Goal: Task Accomplishment & Management: Manage account settings

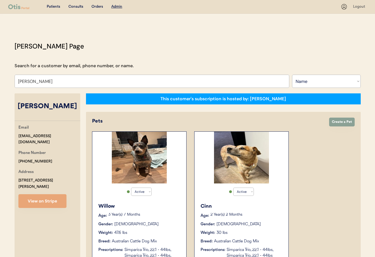
select select ""Name""
select select "true"
drag, startPoint x: 44, startPoint y: 83, endPoint x: 0, endPoint y: 79, distance: 43.9
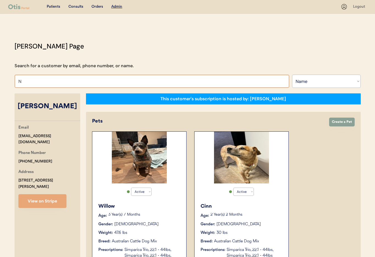
type input "Ni"
type input "Nina leong"
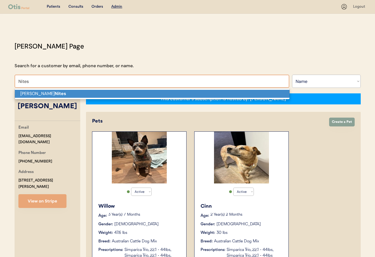
click at [55, 94] on strong "Nites" at bounding box center [61, 93] width 12 height 6
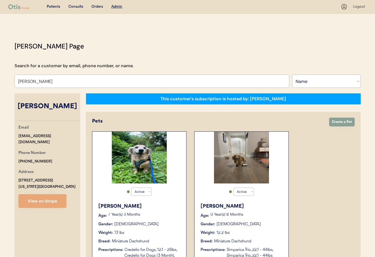
type input "[PERSON_NAME]"
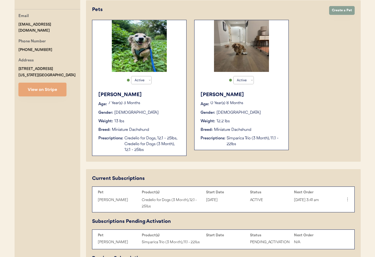
scroll to position [133, 0]
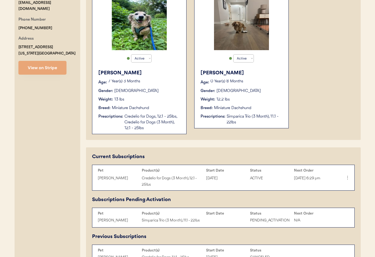
click at [161, 100] on div "Weight: 13 lbs" at bounding box center [139, 100] width 82 height 6
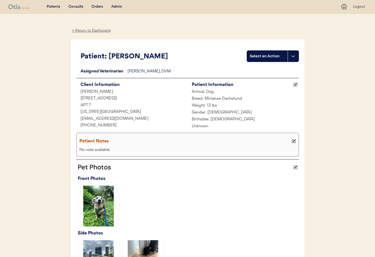
click at [81, 28] on div "← Return to Dashboard" at bounding box center [91, 30] width 41 height 6
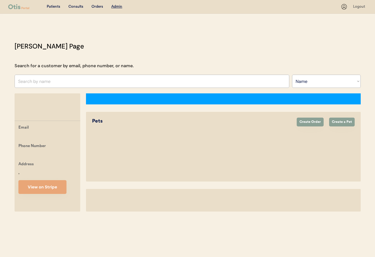
select select ""Name""
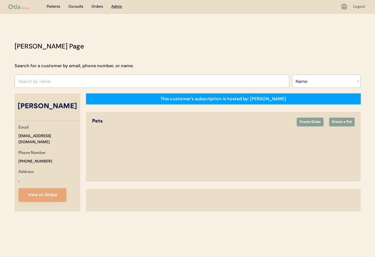
select select "true"
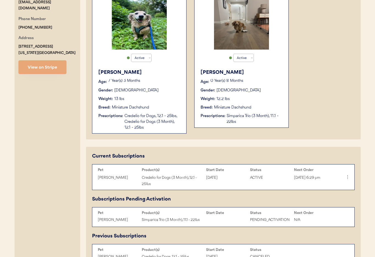
scroll to position [130, 0]
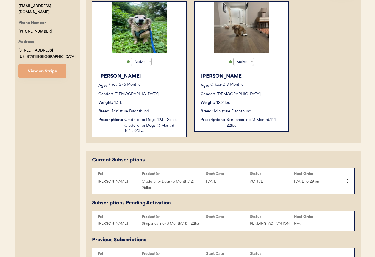
click at [167, 109] on div "Breed: Miniature Dachshund" at bounding box center [139, 111] width 82 height 6
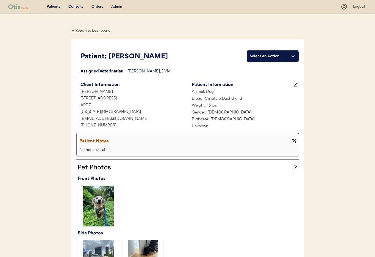
click at [86, 29] on div "← Return to Dashboard" at bounding box center [91, 30] width 41 height 6
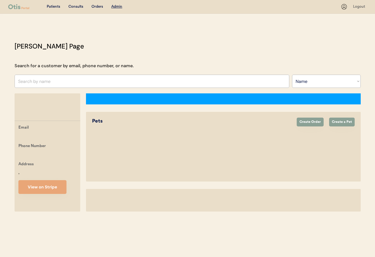
select select ""Name""
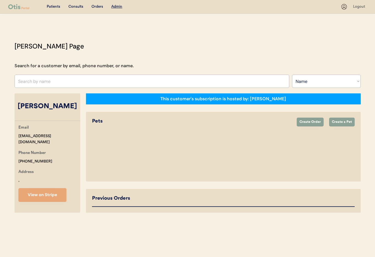
select select "true"
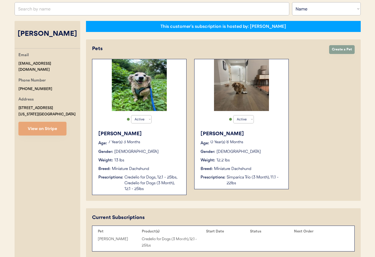
scroll to position [79, 0]
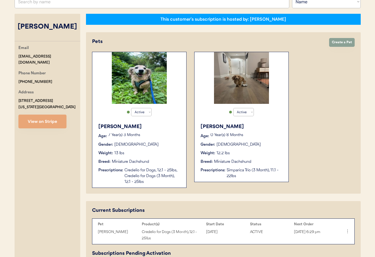
click at [254, 145] on div "Gender: Male" at bounding box center [242, 145] width 82 height 6
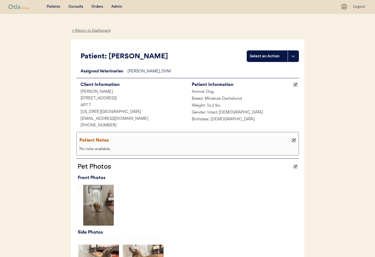
click at [88, 29] on div "← Return to Dashboard" at bounding box center [91, 30] width 41 height 6
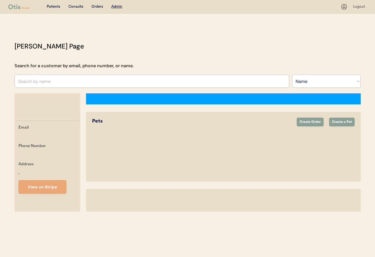
select select ""Name""
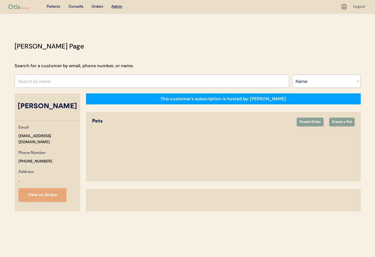
select select "true"
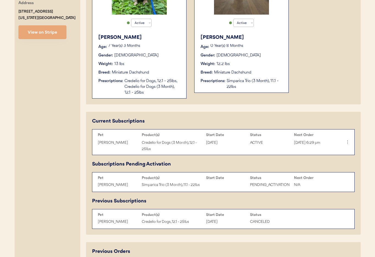
scroll to position [177, 0]
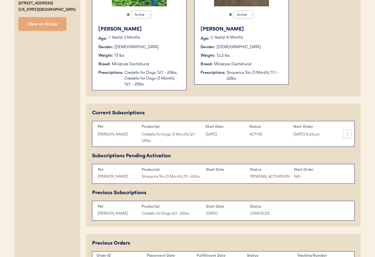
click at [347, 134] on icon at bounding box center [347, 133] width 5 height 5
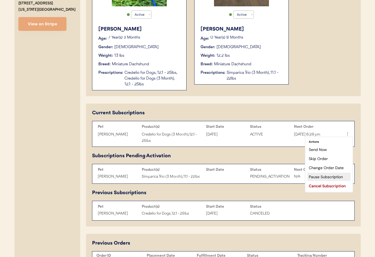
click at [323, 177] on div "Pause Subscription" at bounding box center [329, 176] width 43 height 8
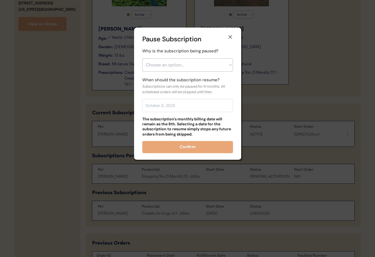
click at [183, 71] on div "Why is the subscription being paused? Choose an option... Financial reasons / t…" at bounding box center [187, 92] width 91 height 88
click at [180, 68] on select "Choose an option... Financial reasons / too expensive Has enough medication / s…" at bounding box center [187, 64] width 91 height 13
select select ""care_plan_change___not_needed_now""
click at [142, 58] on select "Choose an option... Financial reasons / too expensive Has enough medication / s…" at bounding box center [187, 64] width 91 height 13
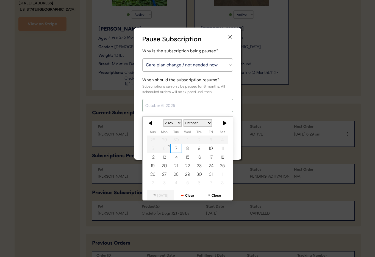
click at [177, 103] on input "text" at bounding box center [187, 105] width 91 height 13
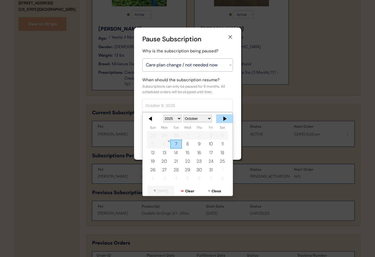
click at [223, 119] on div at bounding box center [224, 118] width 16 height 9
drag, startPoint x: 154, startPoint y: 119, endPoint x: 197, endPoint y: 77, distance: 60.3
click at [154, 119] on div at bounding box center [151, 118] width 16 height 9
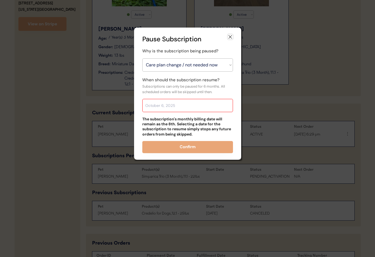
click at [231, 37] on icon at bounding box center [230, 36] width 5 height 5
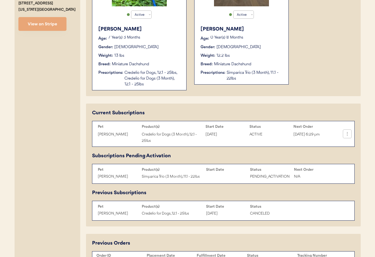
click at [346, 134] on icon at bounding box center [347, 133] width 5 height 5
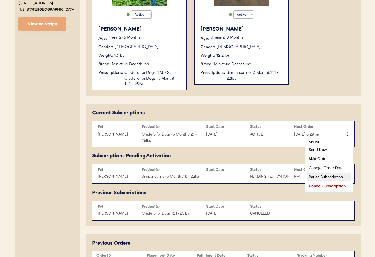
click at [325, 177] on div "Pause Subscription" at bounding box center [329, 176] width 43 height 8
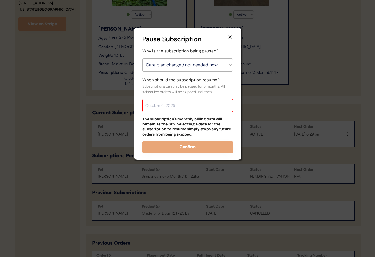
click at [158, 108] on input "text" at bounding box center [187, 105] width 91 height 13
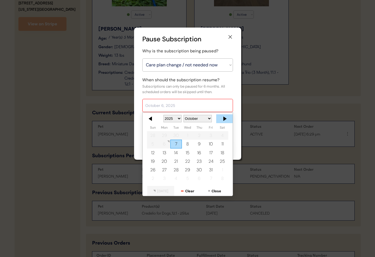
click at [224, 119] on div at bounding box center [224, 118] width 16 height 9
click at [152, 119] on div at bounding box center [151, 118] width 16 height 9
click at [222, 119] on div at bounding box center [224, 118] width 16 height 9
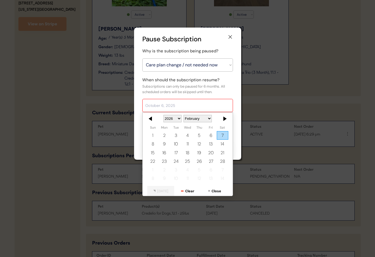
click at [222, 119] on div at bounding box center [224, 118] width 16 height 9
click at [224, 134] on div "7" at bounding box center [223, 135] width 12 height 9
type input "March 7, 2026"
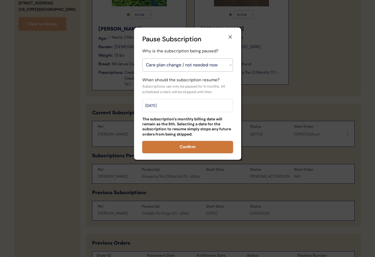
click at [191, 147] on button "Confirm" at bounding box center [187, 147] width 91 height 12
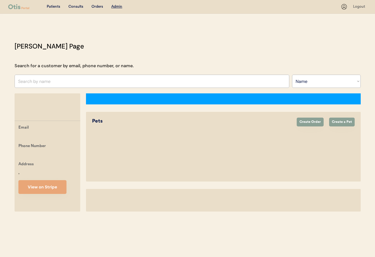
select select ""Name""
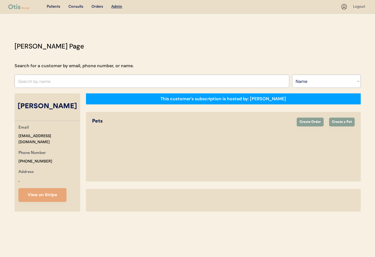
select select "true"
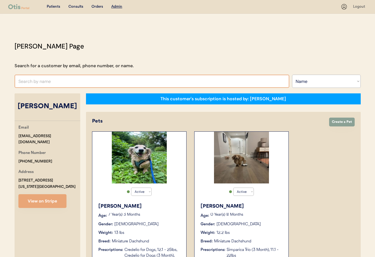
click at [54, 81] on input "text" at bounding box center [152, 81] width 275 height 13
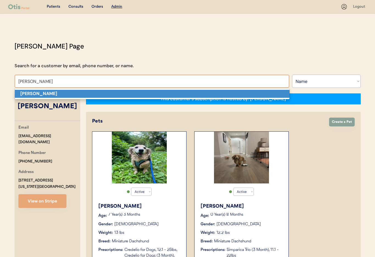
click at [47, 92] on strong "Christina Voss" at bounding box center [38, 93] width 37 height 6
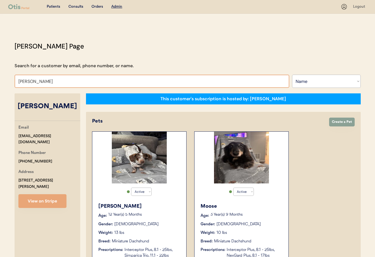
click at [46, 79] on input "Christina Voss" at bounding box center [152, 81] width 275 height 13
drag, startPoint x: 12, startPoint y: 79, endPoint x: 3, endPoint y: 78, distance: 9.1
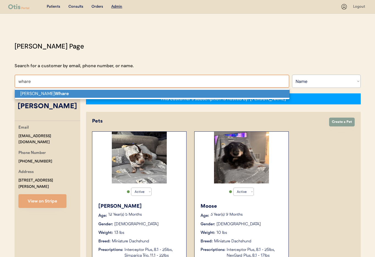
click at [23, 92] on p "Kasey Whare" at bounding box center [152, 94] width 275 height 8
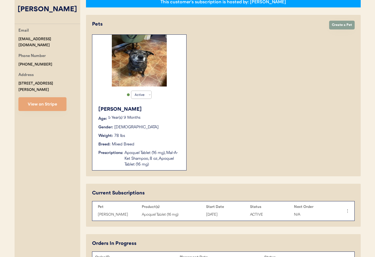
scroll to position [93, 0]
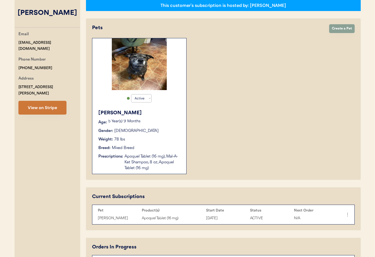
type input "Kasey Whare"
click at [51, 102] on button "View on Stripe" at bounding box center [42, 108] width 48 height 14
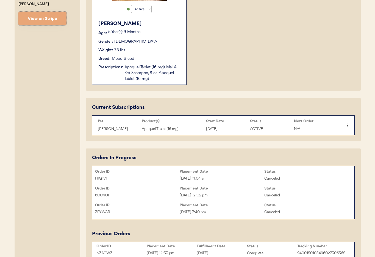
scroll to position [185, 0]
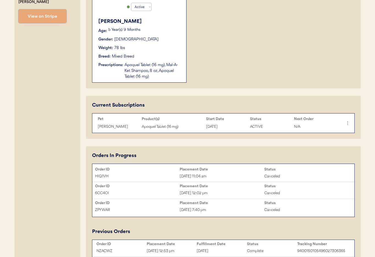
click at [188, 127] on div "Apoquel Tablet (16 mg)" at bounding box center [173, 126] width 62 height 6
click at [186, 126] on div "Apoquel Tablet (16 mg)" at bounding box center [173, 126] width 62 height 6
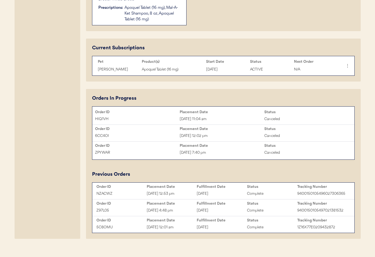
scroll to position [249, 0]
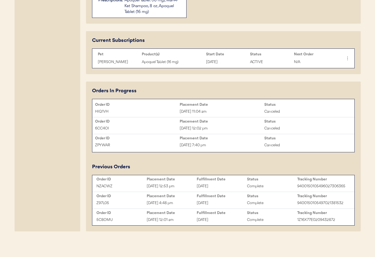
click at [196, 112] on div "Sep 28, 2025 11:04 am" at bounding box center [222, 111] width 85 height 6
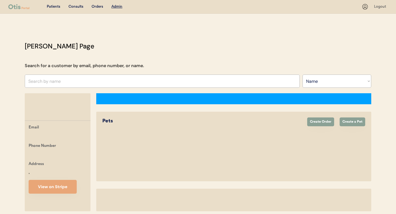
select select ""Name""
select select "true"
select select ""Name""
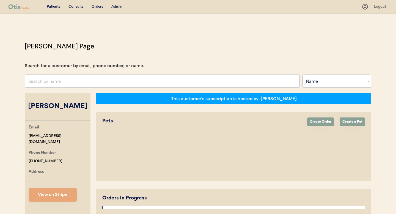
select select "true"
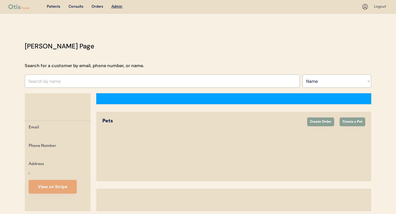
select select ""Name""
select select "true"
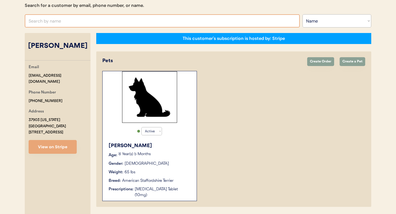
scroll to position [123, 0]
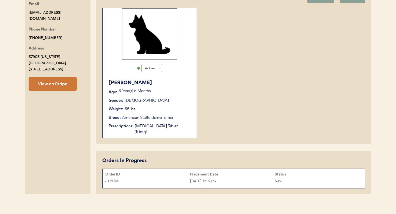
click at [56, 81] on button "View on Stripe" at bounding box center [53, 84] width 48 height 14
click at [171, 98] on div "Gender: [DEMOGRAPHIC_DATA]" at bounding box center [150, 101] width 82 height 6
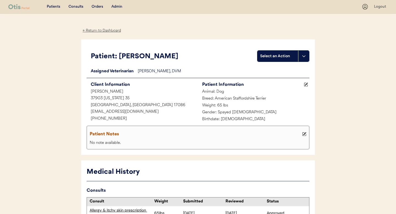
drag, startPoint x: 96, startPoint y: 28, endPoint x: 101, endPoint y: 34, distance: 8.0
click at [96, 28] on div "← Return to Dashboard" at bounding box center [101, 30] width 41 height 6
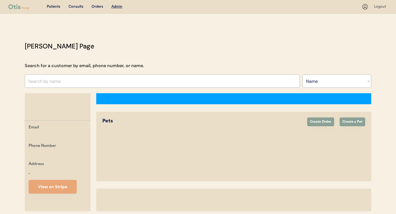
select select ""Name""
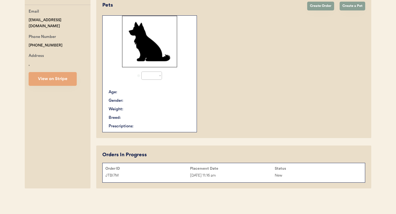
select select "true"
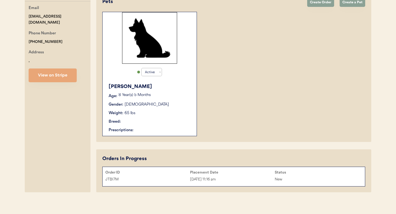
scroll to position [123, 0]
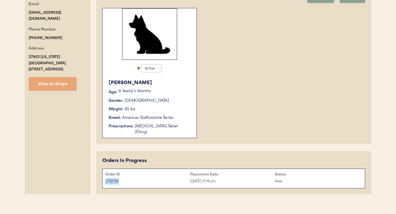
drag, startPoint x: 121, startPoint y: 176, endPoint x: 106, endPoint y: 175, distance: 14.6
click at [103, 177] on div "JTBI7M Oct 6, 2025 11:16 am New" at bounding box center [234, 181] width 262 height 8
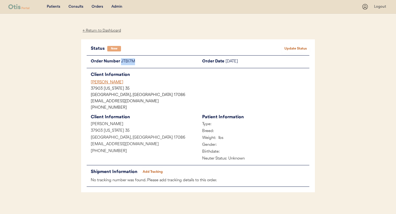
drag, startPoint x: 137, startPoint y: 61, endPoint x: 122, endPoint y: 61, distance: 15.9
click at [122, 61] on div "JTBI7M" at bounding box center [159, 61] width 77 height 7
copy div "JTBI7M"
click at [133, 82] on div "[PERSON_NAME]" at bounding box center [200, 82] width 219 height 6
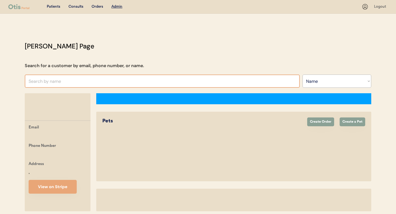
select select ""Name""
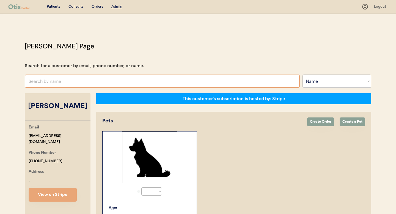
select select "true"
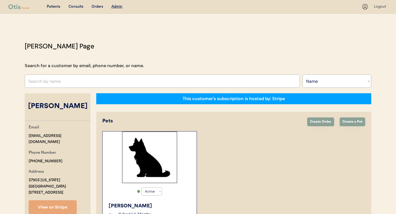
drag, startPoint x: 61, startPoint y: 114, endPoint x: 40, endPoint y: 104, distance: 23.1
click at [40, 104] on div "Kayleigh Sangastiano" at bounding box center [58, 106] width 66 height 10
copy div "Kayleigh Sangastiano"
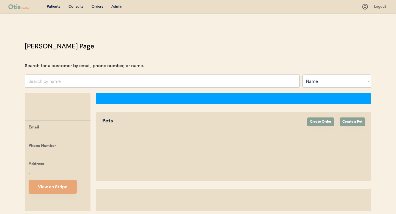
select select ""Name""
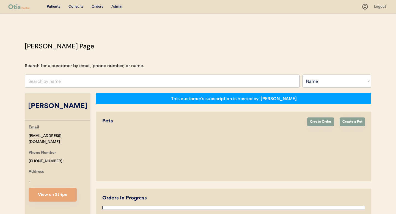
select select "true"
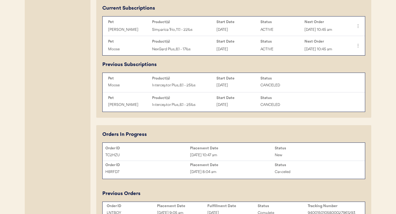
scroll to position [283, 0]
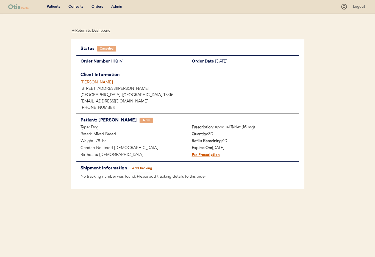
click at [84, 31] on div "← Return to Dashboard" at bounding box center [91, 30] width 41 height 6
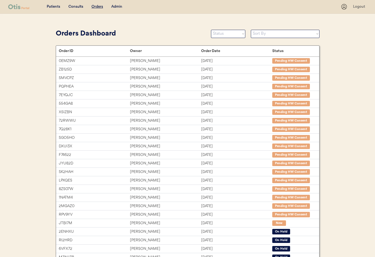
click at [117, 7] on div "Admin" at bounding box center [116, 6] width 11 height 5
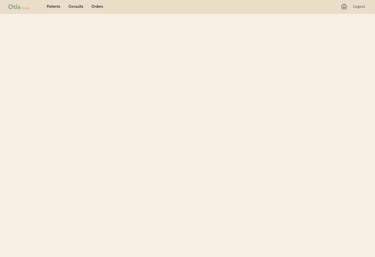
select select ""Name""
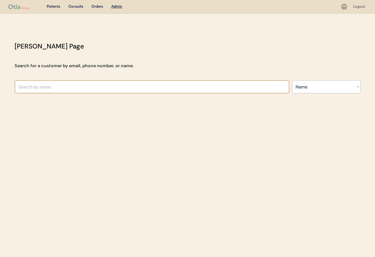
click at [71, 88] on input "text" at bounding box center [152, 86] width 275 height 13
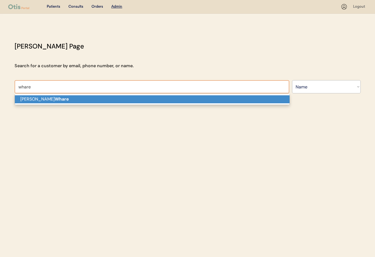
click at [57, 101] on p "Kasey Whare" at bounding box center [152, 99] width 275 height 8
type input "[PERSON_NAME]"
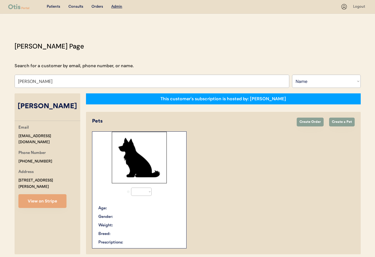
select select "true"
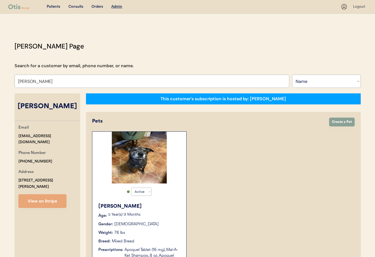
type input "[PERSON_NAME]"
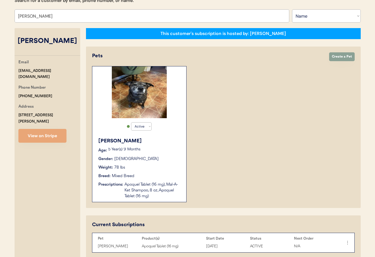
scroll to position [69, 0]
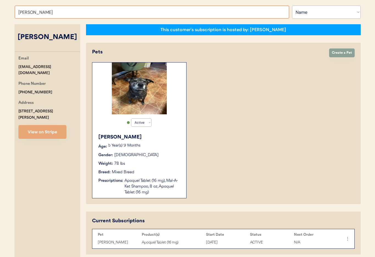
click at [165, 167] on div "Bruce Age: 5 Year(s) 9 Months Gender: Male Weight: 78 lbs Breed: Mixed Breed Pr…" at bounding box center [139, 164] width 89 height 67
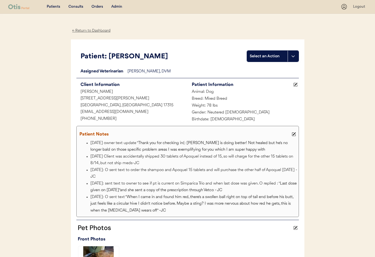
scroll to position [1, 0]
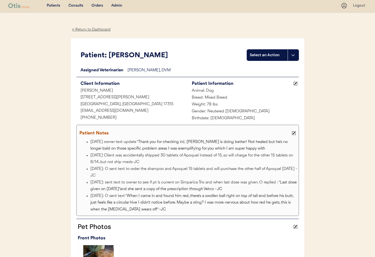
click at [83, 29] on div "← Return to Dashboard" at bounding box center [91, 29] width 41 height 6
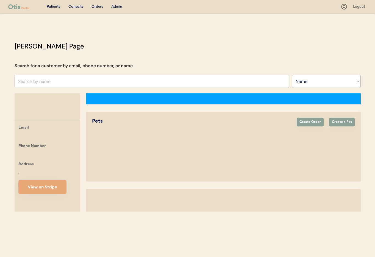
select select ""Name""
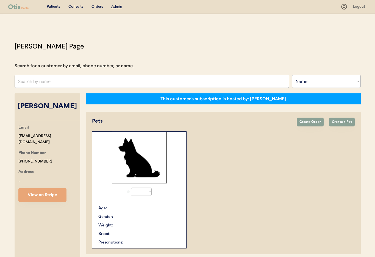
select select "true"
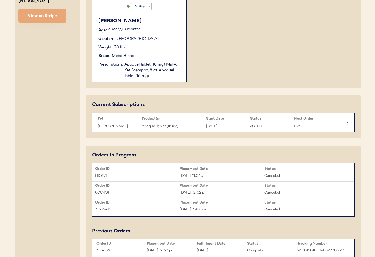
scroll to position [189, 0]
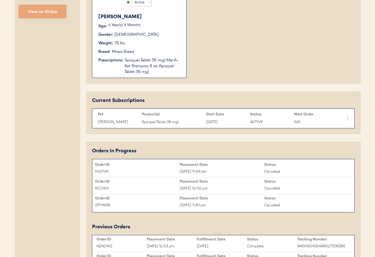
click at [184, 120] on div "Apoquel Tablet (16 mg)" at bounding box center [173, 122] width 62 height 6
click at [169, 123] on div "Apoquel Tablet (16 mg)" at bounding box center [173, 122] width 62 height 6
drag, startPoint x: 169, startPoint y: 123, endPoint x: 182, endPoint y: 125, distance: 12.5
click at [169, 123] on div "Apoquel Tablet (16 mg)" at bounding box center [173, 122] width 62 height 6
click at [206, 130] on div "Current Subscriptions Pet Product(s) Start Date Status Next Order Bruce Apoquel…" at bounding box center [223, 112] width 275 height 43
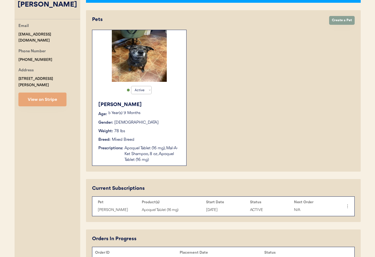
scroll to position [0, 0]
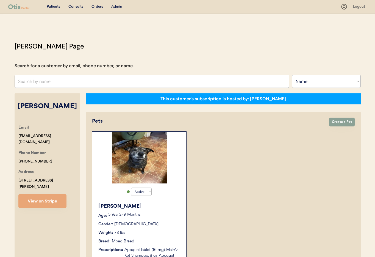
click at [66, 76] on input "text" at bounding box center [152, 81] width 275 height 13
type input "Kayle"
type input "Kayleigh Punch"
type input "Kaylei"
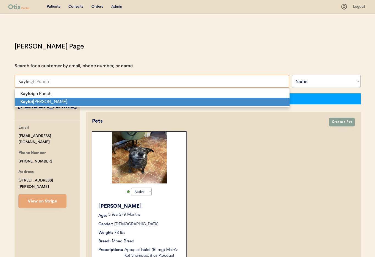
click at [63, 99] on p "Kaylei gh Sangastiano" at bounding box center [152, 102] width 275 height 8
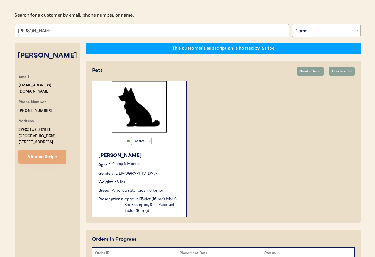
scroll to position [81, 0]
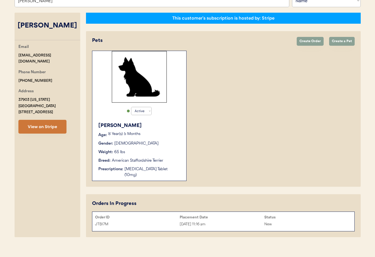
type input "[PERSON_NAME]"
click at [44, 127] on button "View on Stripe" at bounding box center [42, 127] width 48 height 14
click at [161, 136] on p "8 Year(s) 5 Months" at bounding box center [144, 134] width 73 height 4
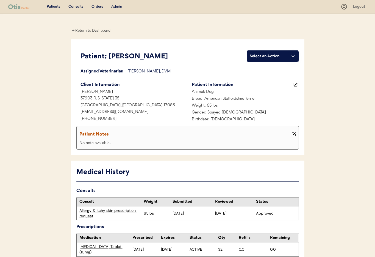
click at [118, 5] on div "Admin" at bounding box center [116, 6] width 11 height 5
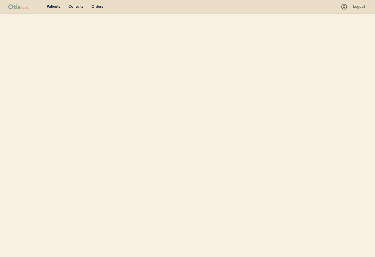
select select ""Name""
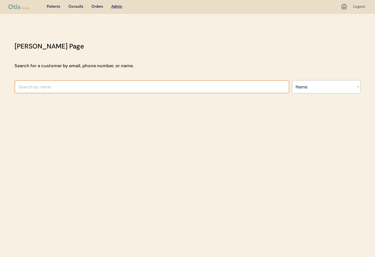
click at [53, 82] on input "text" at bounding box center [152, 86] width 275 height 13
click at [24, 88] on input "wehare" at bounding box center [152, 86] width 275 height 13
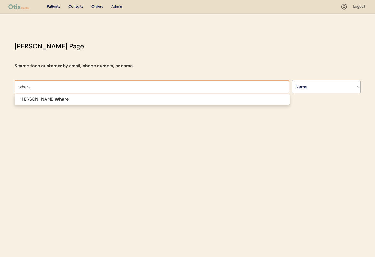
drag, startPoint x: 42, startPoint y: 102, endPoint x: 42, endPoint y: 99, distance: 2.8
click at [42, 102] on p "[PERSON_NAME]" at bounding box center [152, 99] width 275 height 8
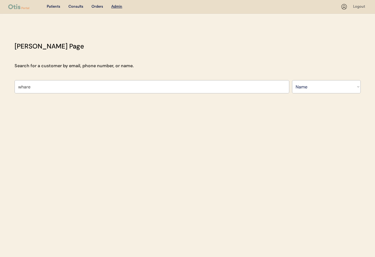
type input "[PERSON_NAME]"
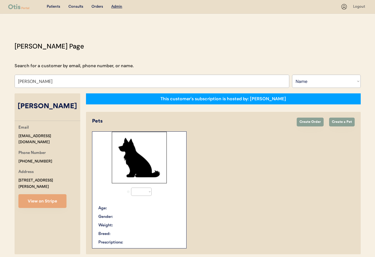
select select "true"
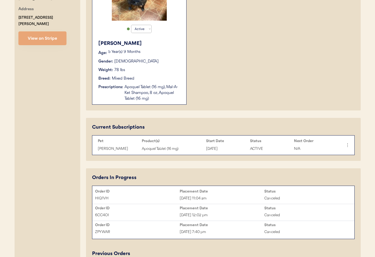
scroll to position [165, 0]
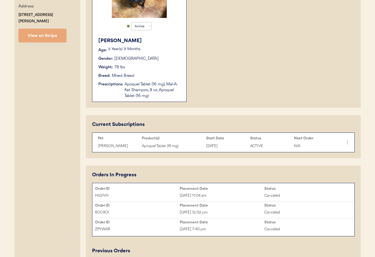
type input "[PERSON_NAME]"
click at [348, 144] on icon at bounding box center [347, 141] width 5 height 5
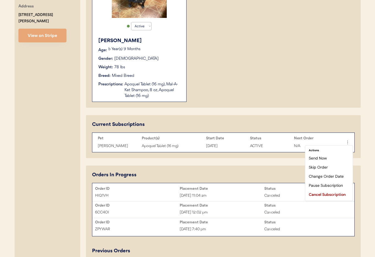
click at [237, 94] on div "Active Active Inactive Bruce Age: 5 Year(s) 9 Months Gender: Male Weight: 78 lb…" at bounding box center [223, 34] width 263 height 136
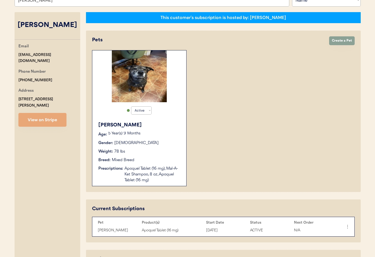
scroll to position [0, 0]
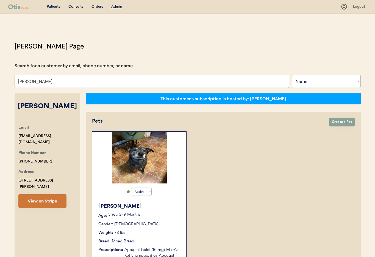
click at [36, 195] on button "View on Stripe" at bounding box center [42, 201] width 48 height 14
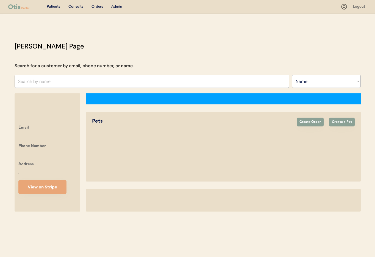
select select ""Name""
select select "true"
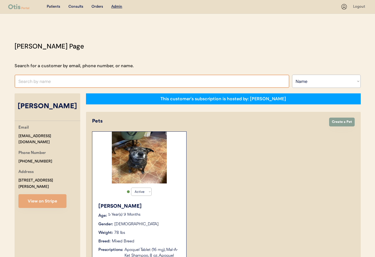
click at [84, 80] on input "text" at bounding box center [152, 81] width 275 height 13
type input "[PERSON_NAME]"
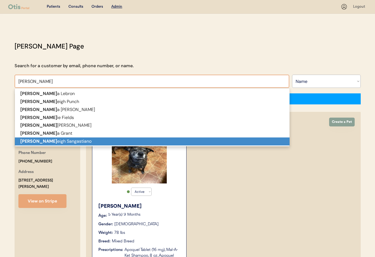
click at [77, 139] on p "[PERSON_NAME] eigh [PERSON_NAME]" at bounding box center [152, 141] width 275 height 8
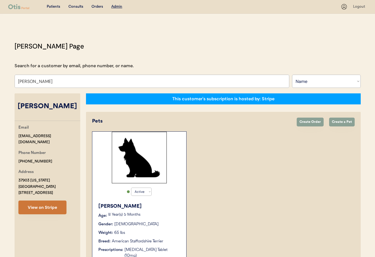
click at [49, 204] on button "View on Stripe" at bounding box center [42, 207] width 48 height 14
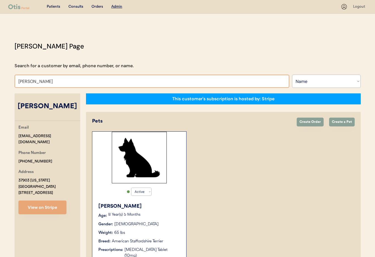
click at [71, 83] on input "[PERSON_NAME]" at bounding box center [152, 81] width 275 height 13
drag, startPoint x: 36, startPoint y: 81, endPoint x: 12, endPoint y: 81, distance: 23.9
click at [12, 81] on div "[PERSON_NAME] Page Search for a customer by email, phone number, or name. [PERS…" at bounding box center [187, 180] width 357 height 279
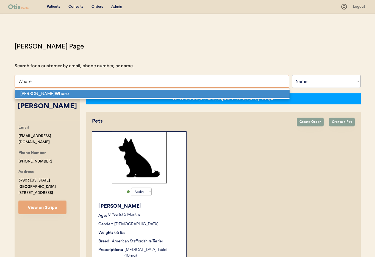
click at [23, 92] on p "[PERSON_NAME]" at bounding box center [152, 94] width 275 height 8
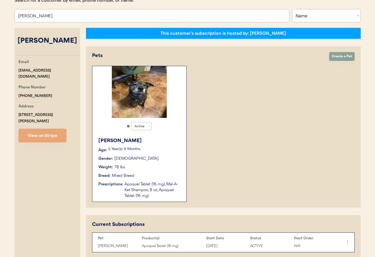
scroll to position [77, 0]
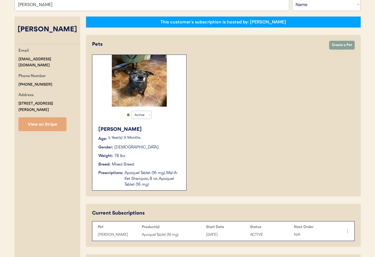
type input "[PERSON_NAME]"
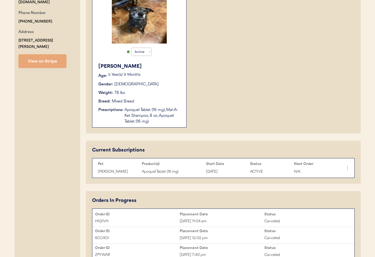
scroll to position [140, 0]
click at [347, 165] on icon at bounding box center [347, 166] width 5 height 5
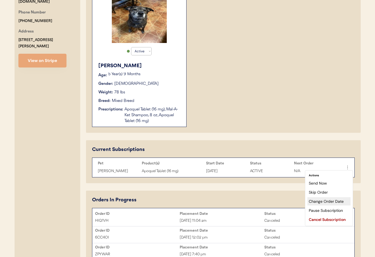
click at [334, 202] on div "Change Order Date" at bounding box center [329, 201] width 43 height 8
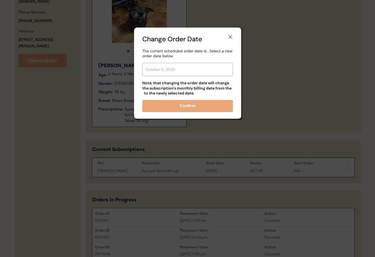
click at [162, 69] on input "text" at bounding box center [187, 69] width 91 height 13
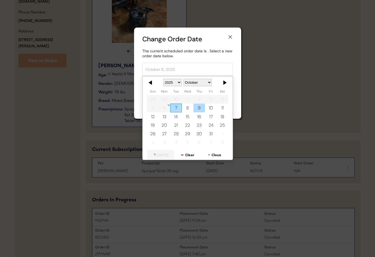
click at [197, 108] on div "9" at bounding box center [200, 108] width 12 height 9
type input "[DATE]"
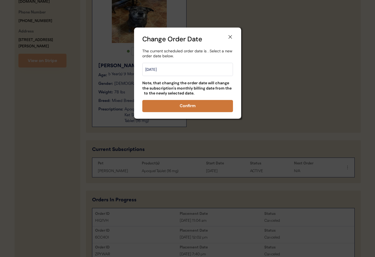
click at [194, 102] on button "Confirm" at bounding box center [187, 106] width 91 height 12
click at [186, 108] on button "Confirm" at bounding box center [187, 106] width 91 height 12
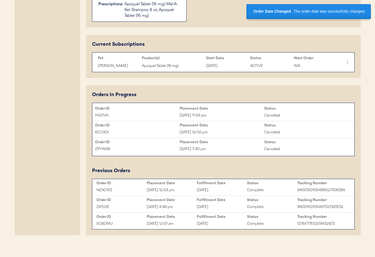
scroll to position [246, 0]
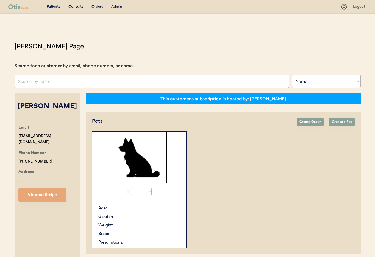
select select ""Name""
select select "true"
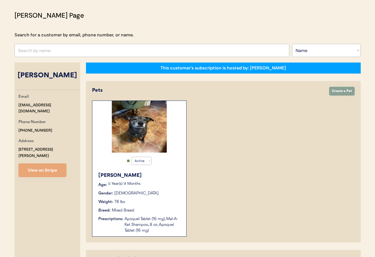
scroll to position [29, 0]
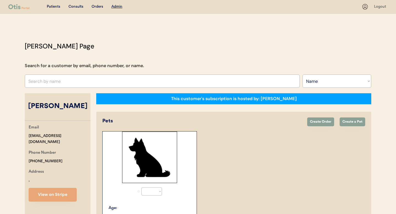
select select ""Name""
select select "true"
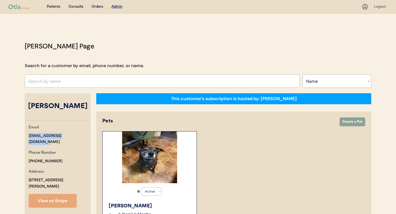
drag, startPoint x: 81, startPoint y: 135, endPoint x: 34, endPoint y: 135, distance: 46.8
click at [26, 134] on div "Email [EMAIL_ADDRESS][DOMAIN_NAME] Phone Number [PHONE_NUMBER] Address [STREET_…" at bounding box center [58, 165] width 66 height 83
copy div "[EMAIL_ADDRESS][DOMAIN_NAME]"
